Goal: Task Accomplishment & Management: Complete application form

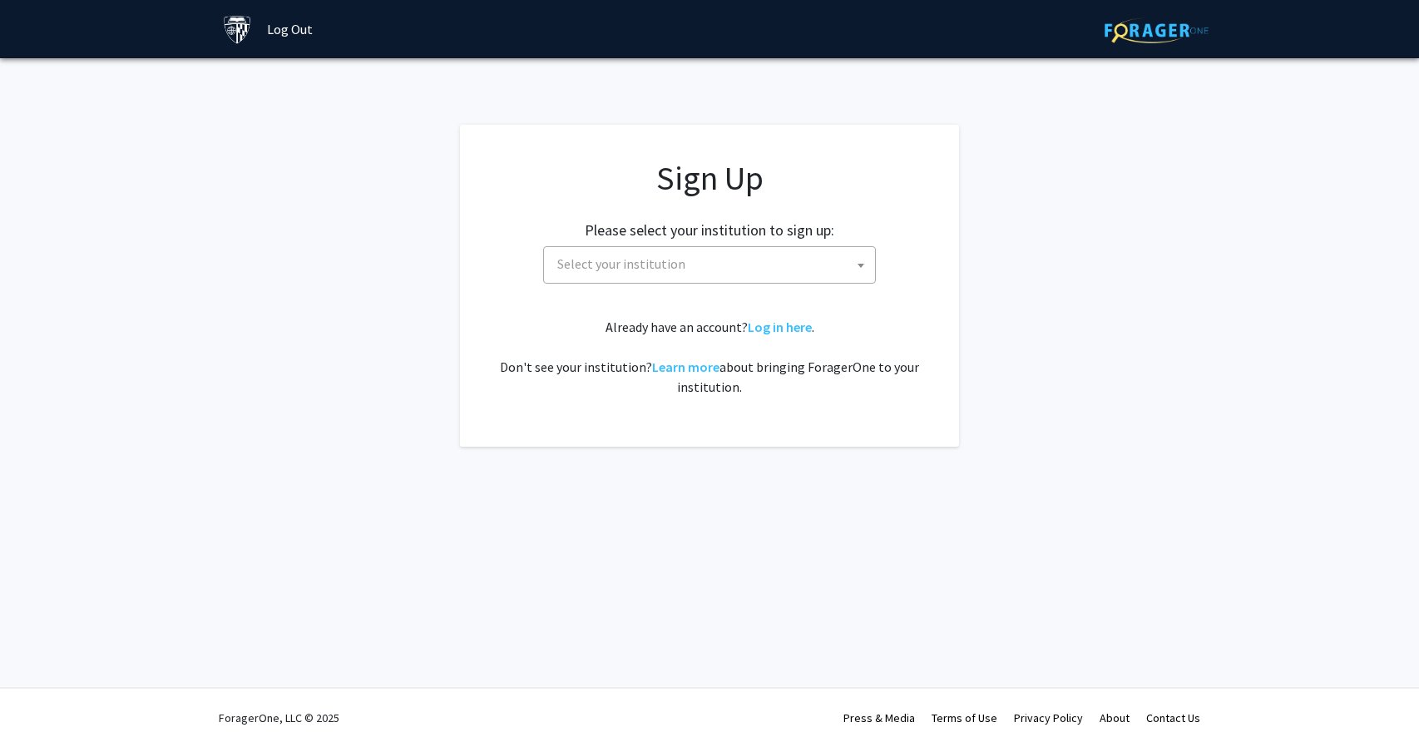
click at [751, 264] on span "Select your institution" at bounding box center [712, 264] width 324 height 34
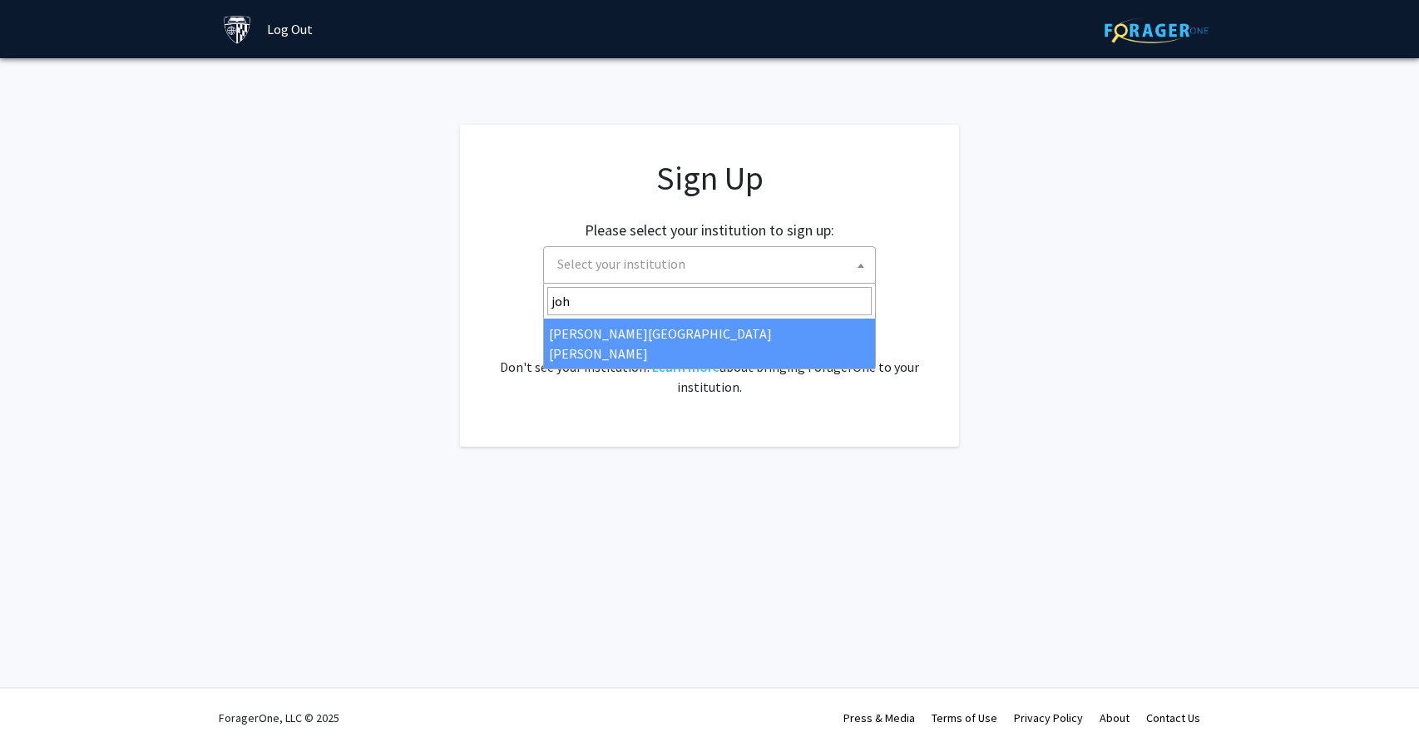
type input "joh"
select select "1"
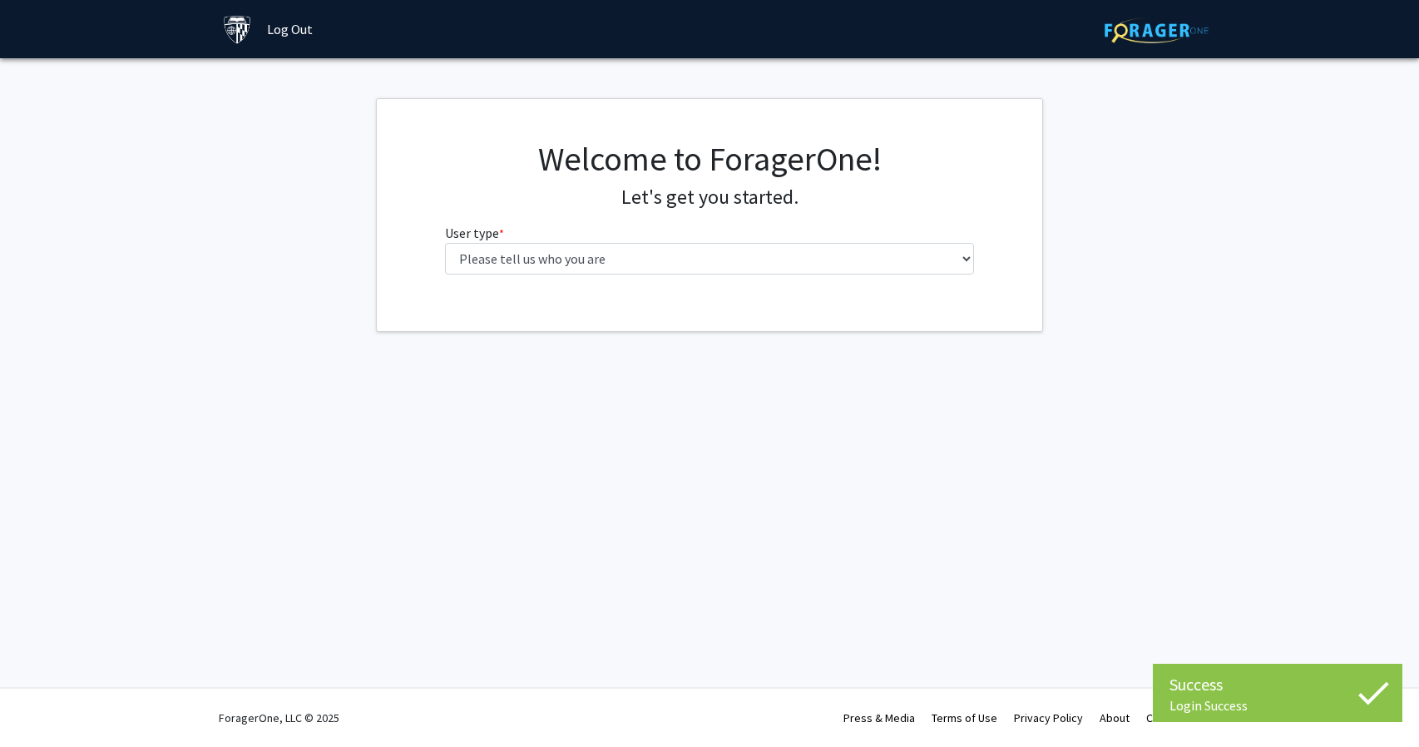
click at [684, 238] on fg-select "User type * required Please tell us who you are Undergraduate Student Master's …" at bounding box center [710, 249] width 530 height 52
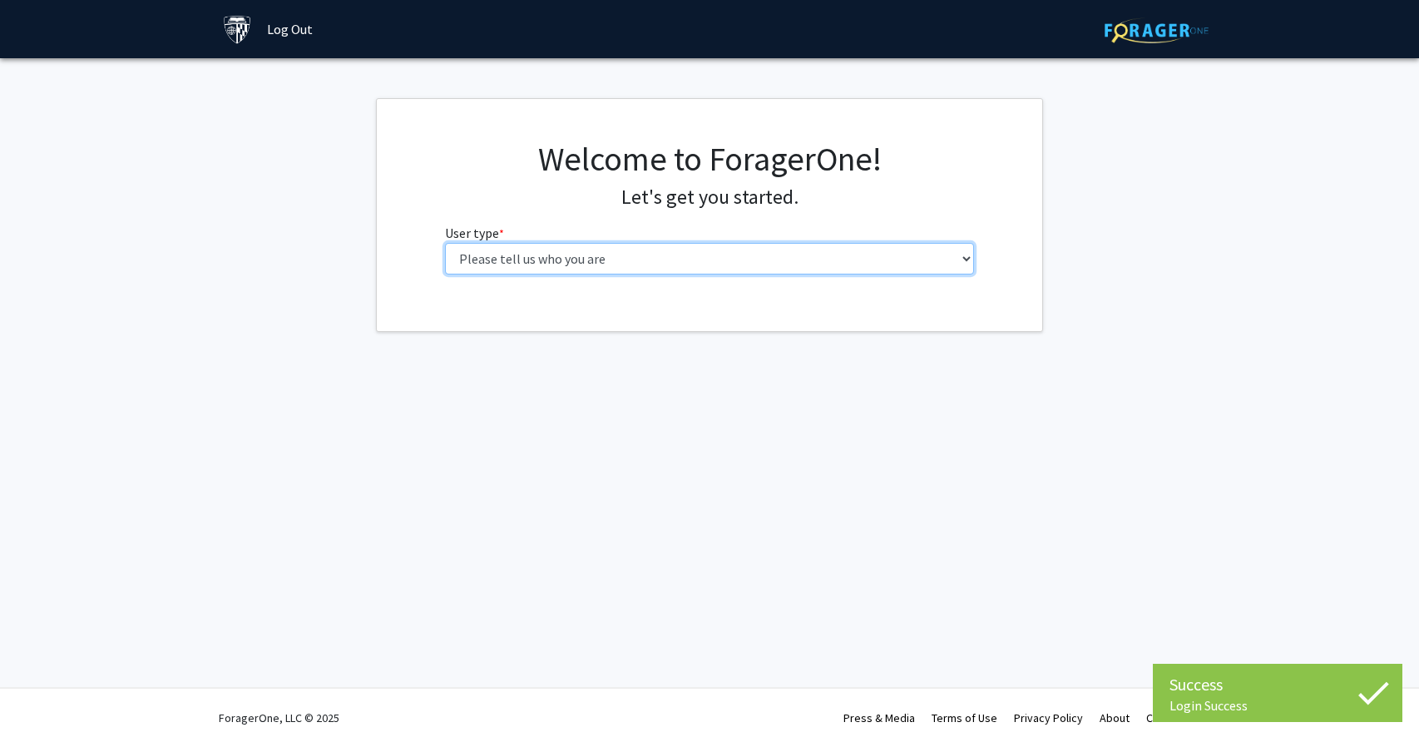
click at [684, 255] on select "Please tell us who you are Undergraduate Student Master's Student Doctoral Cand…" at bounding box center [710, 259] width 530 height 32
select select "2: masters"
click at [445, 243] on select "Please tell us who you are Undergraduate Student Master's Student Doctoral Cand…" at bounding box center [710, 259] width 530 height 32
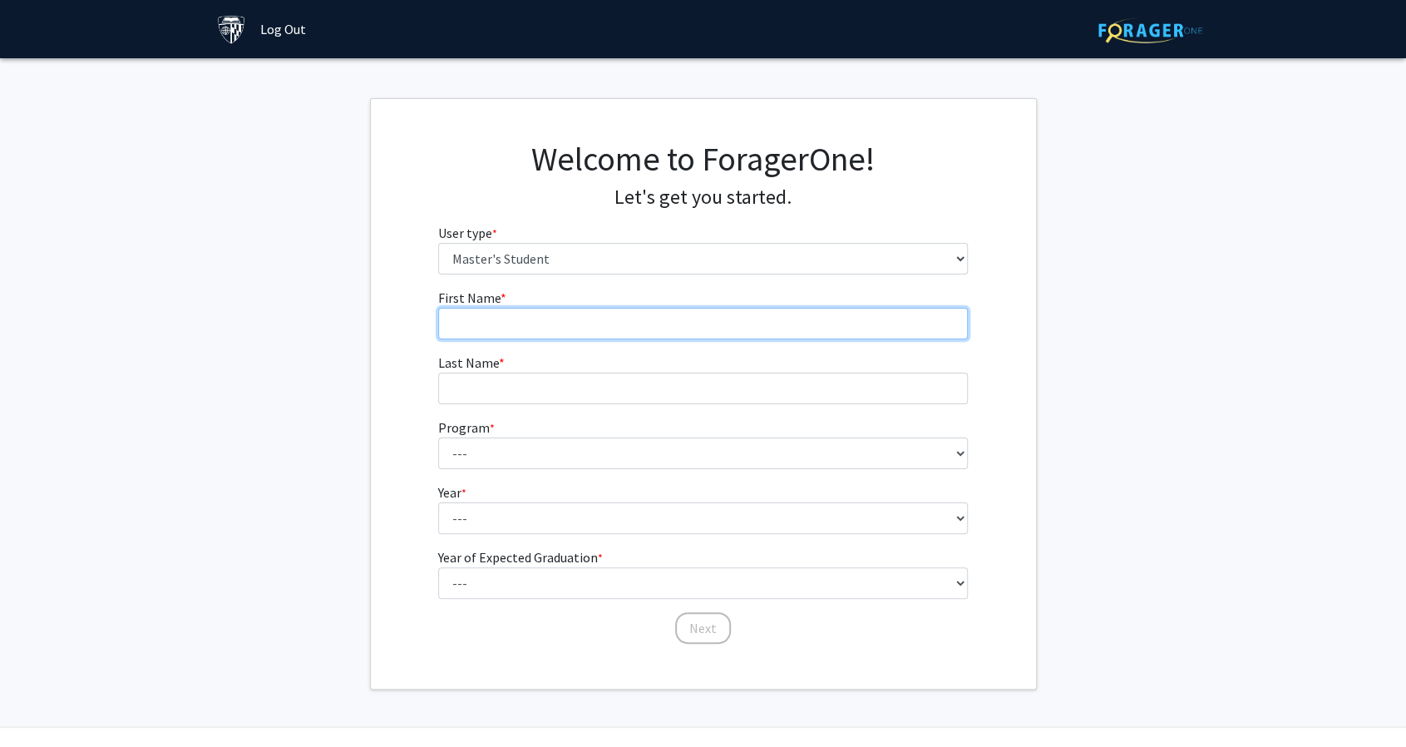
click at [658, 311] on input "First Name * required" at bounding box center [703, 324] width 530 height 32
type input "[PERSON_NAME]"
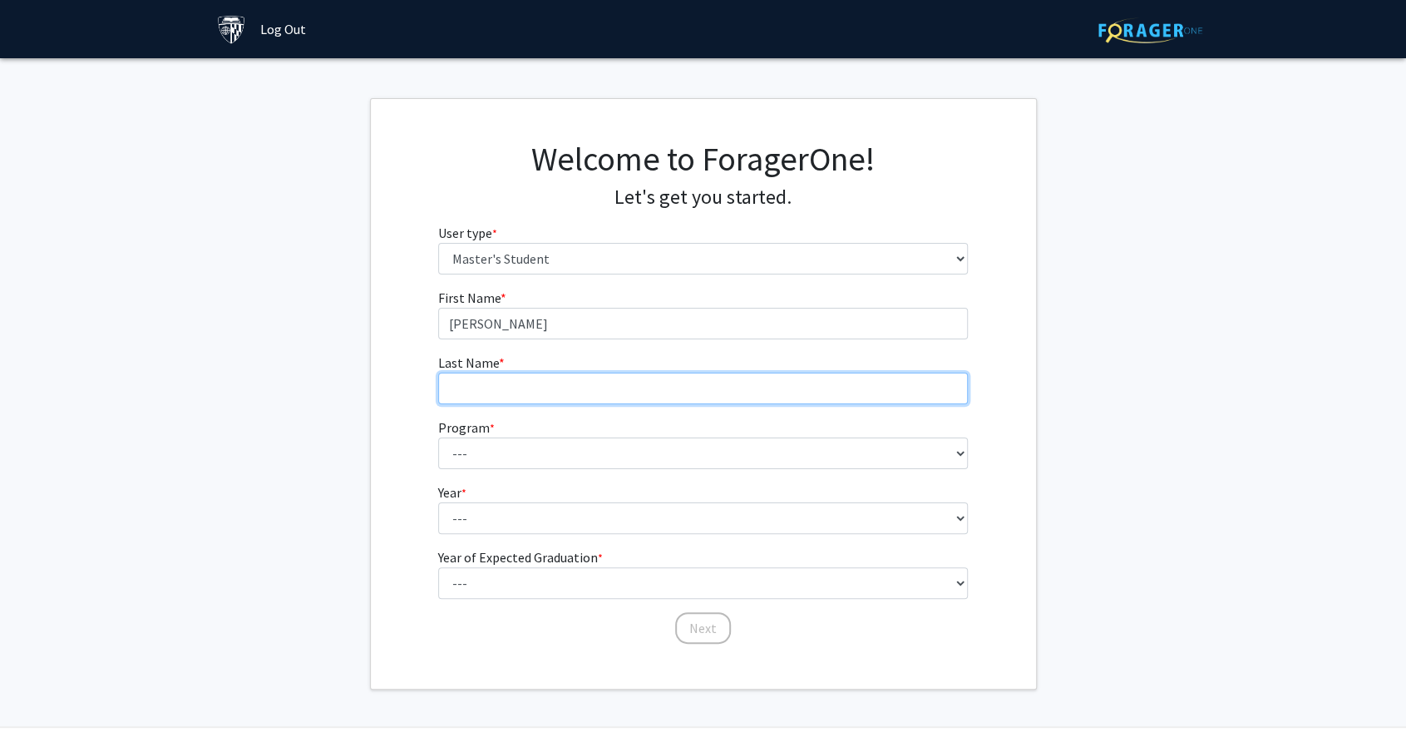
type input "Ye"
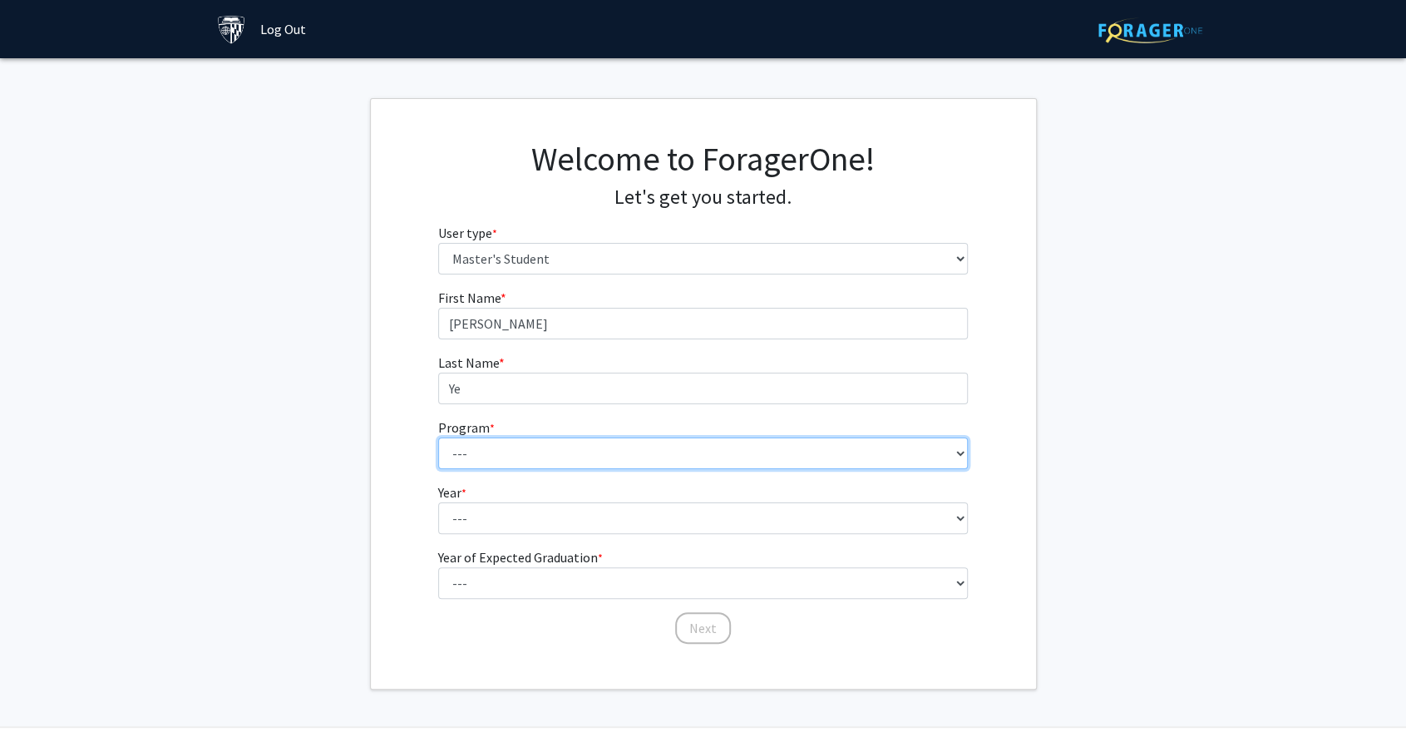
click at [600, 443] on select "--- Anatomy Education Applied and Computational Mathematics Applied Biomedical …" at bounding box center [703, 453] width 530 height 32
